Goal: Contribute content: Add original content to the website for others to see

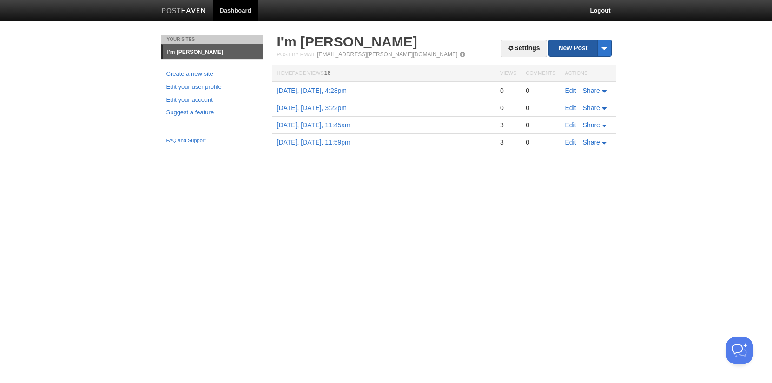
click at [570, 46] on link "New Post" at bounding box center [580, 48] width 62 height 16
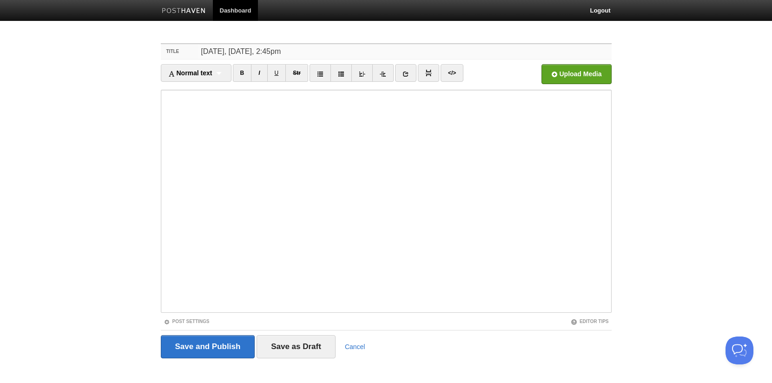
type input "[DATE], [DATE], 2:45pm"
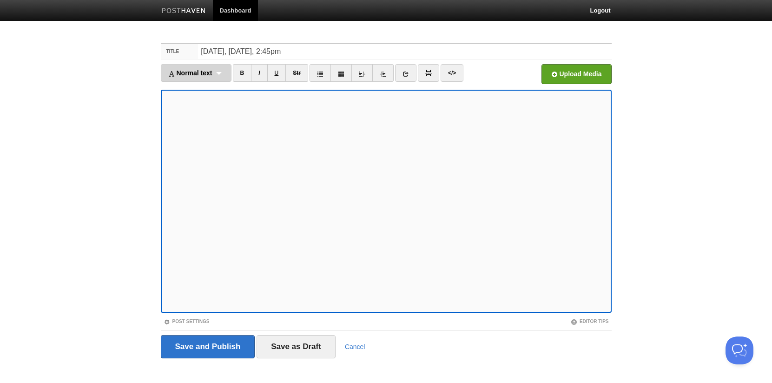
click at [231, 68] on div "Normal text Normal text Heading 1 Heading 2 Heading 3" at bounding box center [196, 73] width 71 height 18
click at [204, 108] on link "Heading 1" at bounding box center [196, 103] width 70 height 14
click at [191, 76] on span "Heading 1" at bounding box center [183, 72] width 31 height 7
click at [187, 91] on link "Normal text" at bounding box center [189, 89] width 57 height 14
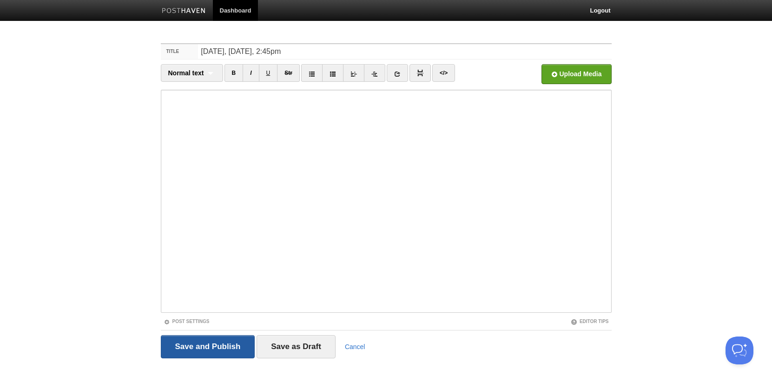
click at [175, 351] on input "Save and Publish" at bounding box center [208, 346] width 94 height 23
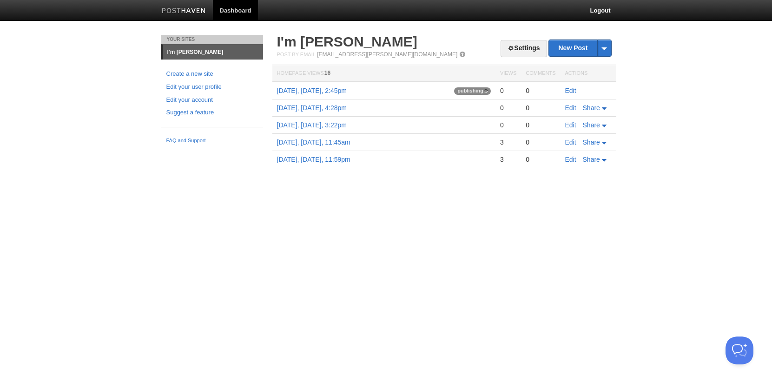
click at [267, 196] on html "Dashboard Logout Post created × Your Sites I'm [PERSON_NAME] Create a new site …" at bounding box center [386, 98] width 772 height 196
click at [344, 46] on link "I'm [PERSON_NAME]" at bounding box center [347, 41] width 140 height 15
click at [311, 73] on th "Homepage Views 16" at bounding box center [383, 73] width 223 height 17
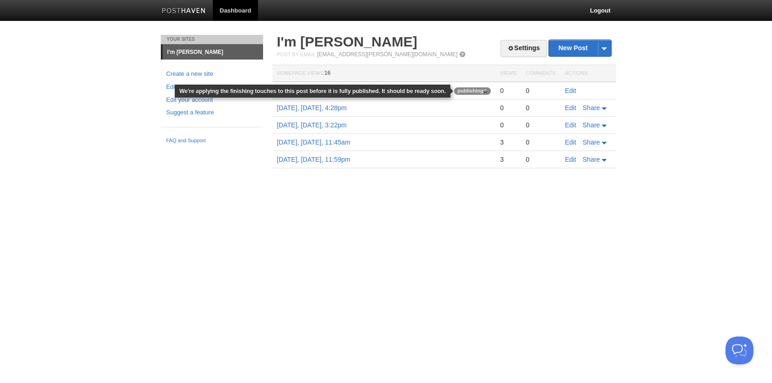
click at [475, 89] on span "publishing" at bounding box center [472, 90] width 37 height 7
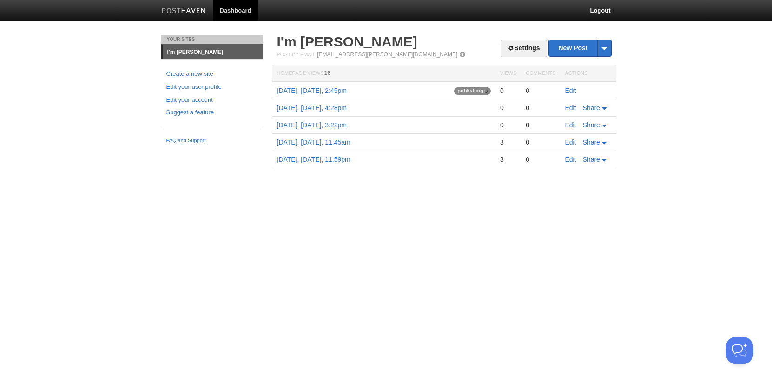
click at [354, 196] on html "Dashboard Logout Post created × Your Sites I'm [PERSON_NAME] Create a new site …" at bounding box center [386, 98] width 772 height 196
click at [473, 196] on html "Dashboard Logout Your Sites I'm [PERSON_NAME] Create a new site Edit your user …" at bounding box center [386, 98] width 772 height 196
click at [337, 92] on link "[DATE], [DATE], 2:45pm" at bounding box center [312, 90] width 70 height 7
